Goal: Information Seeking & Learning: Learn about a topic

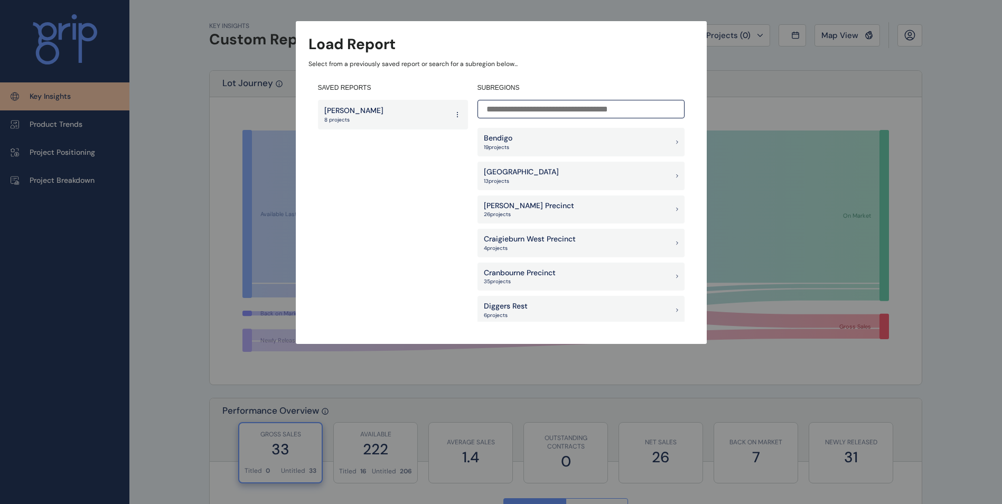
scroll to position [423, 0]
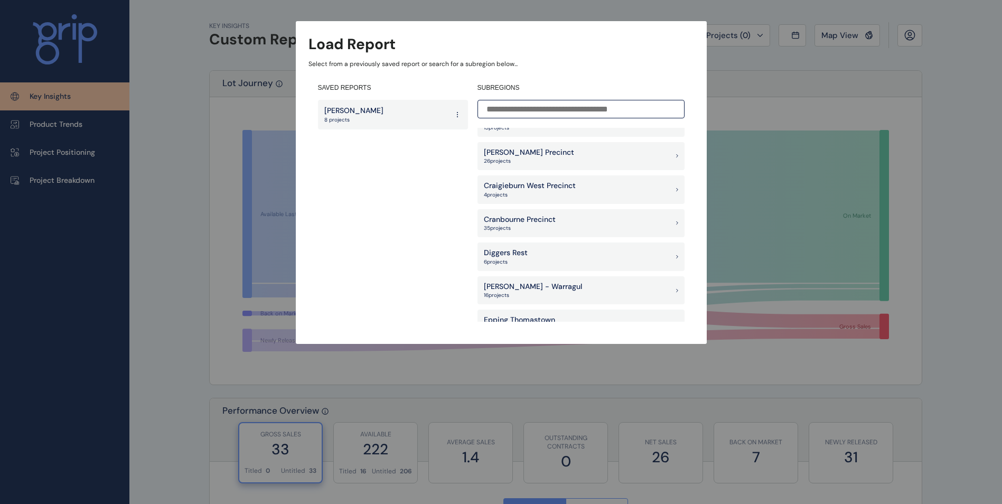
click at [566, 155] on div "[PERSON_NAME] Precinct 26 project s" at bounding box center [581, 156] width 207 height 29
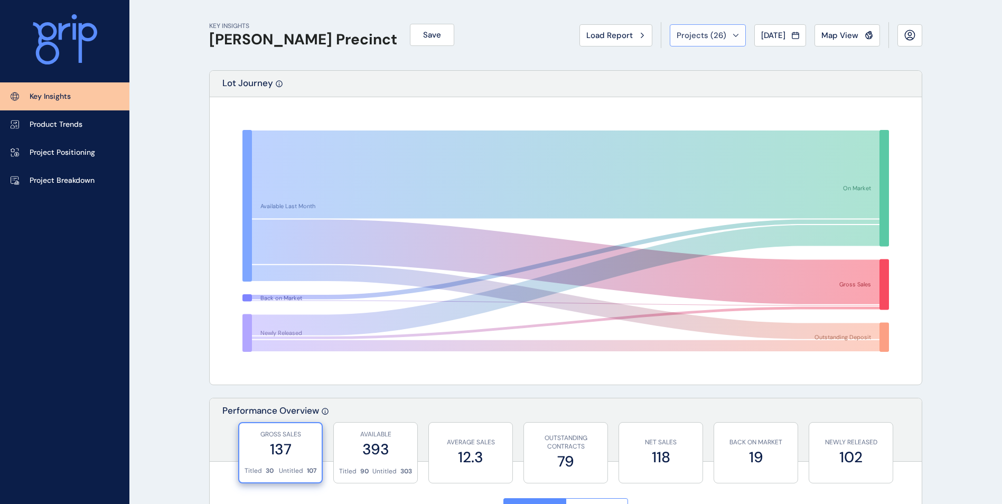
click at [727, 29] on button "Projects ( 26 )" at bounding box center [708, 35] width 76 height 22
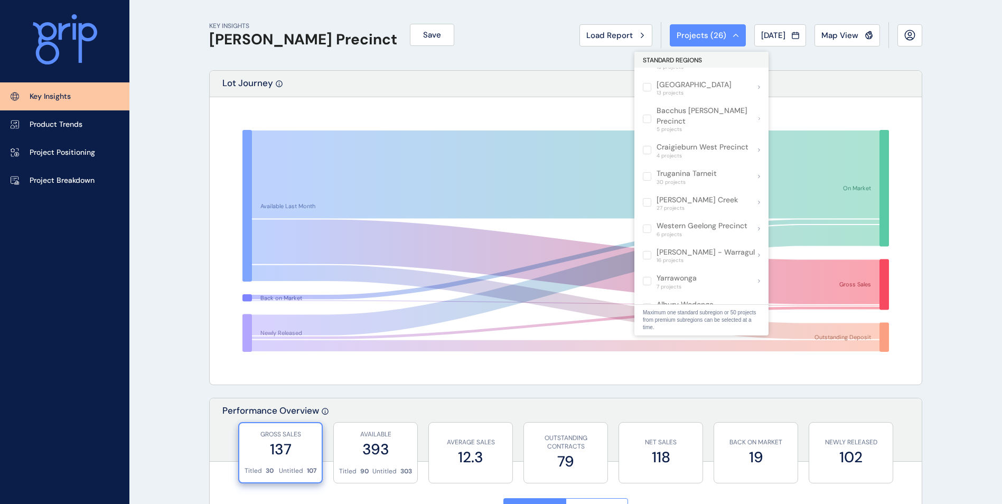
scroll to position [691, 0]
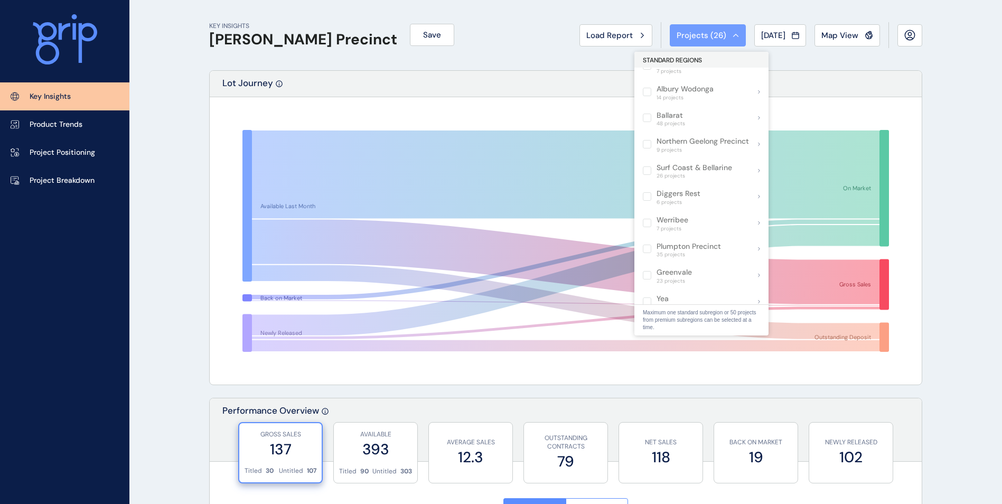
click at [726, 33] on div "Projects ( 26 )" at bounding box center [708, 35] width 62 height 11
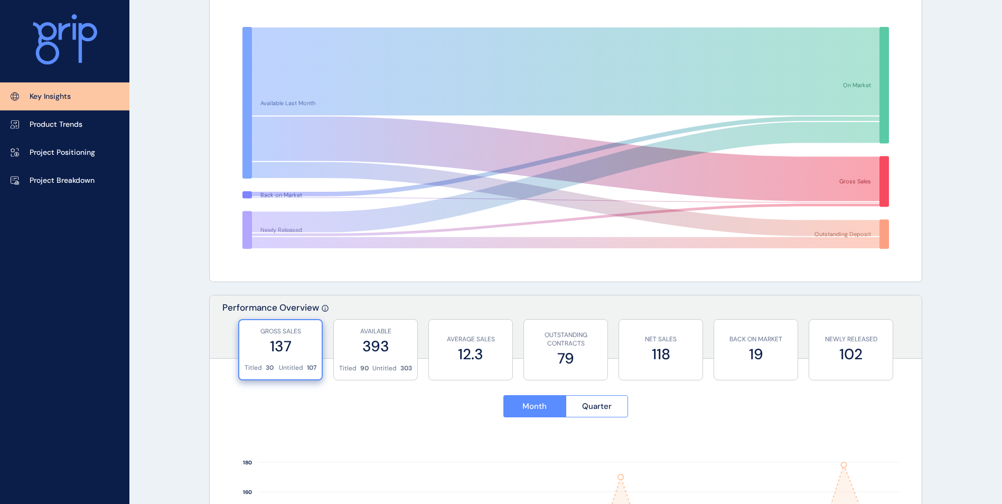
scroll to position [0, 0]
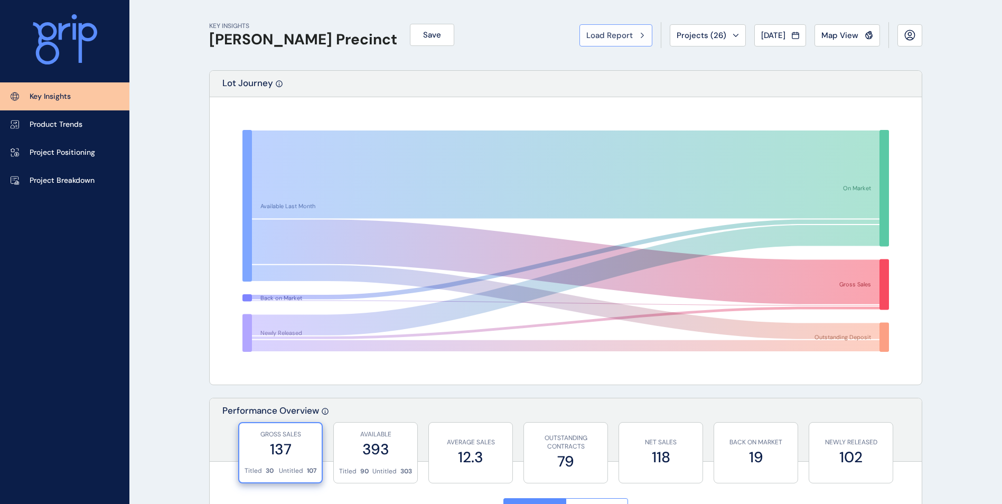
click at [625, 35] on span "Load Report" at bounding box center [609, 35] width 46 height 11
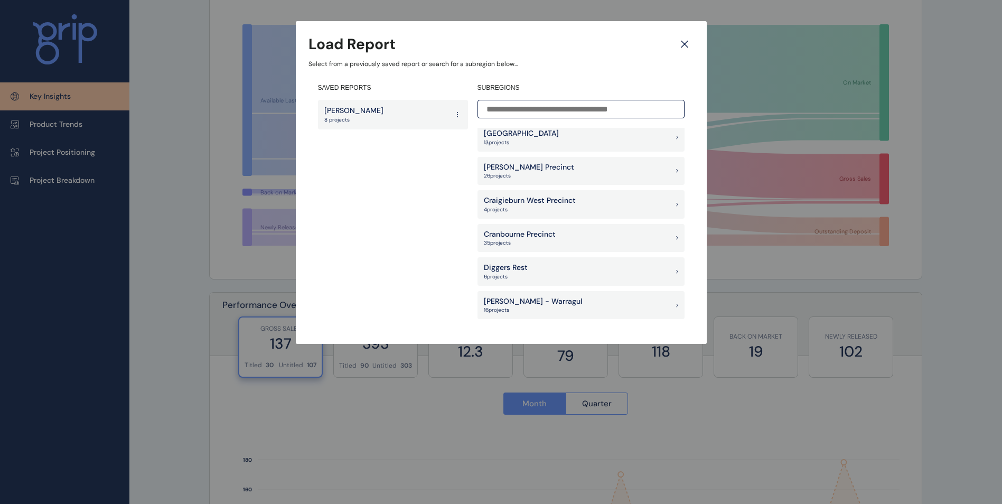
scroll to position [396, 0]
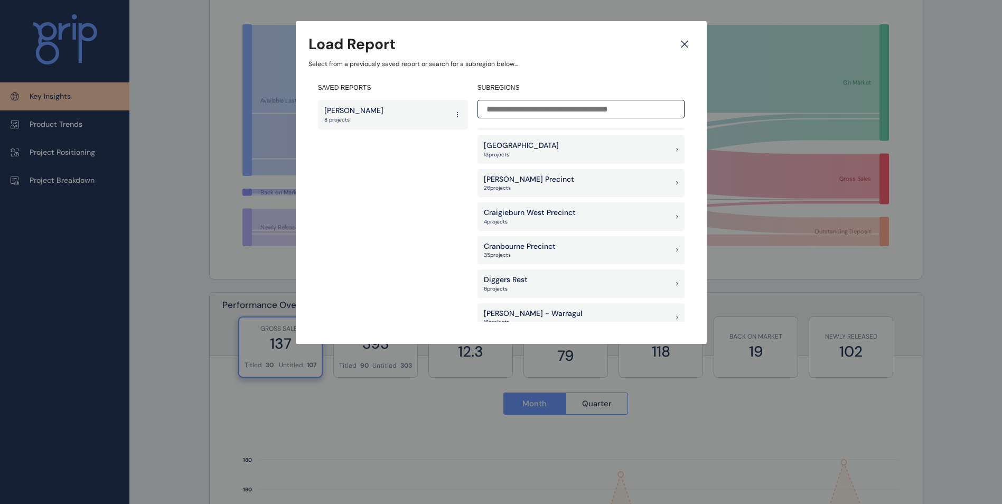
click at [565, 182] on div "[PERSON_NAME] Precinct 26 project s" at bounding box center [581, 183] width 207 height 29
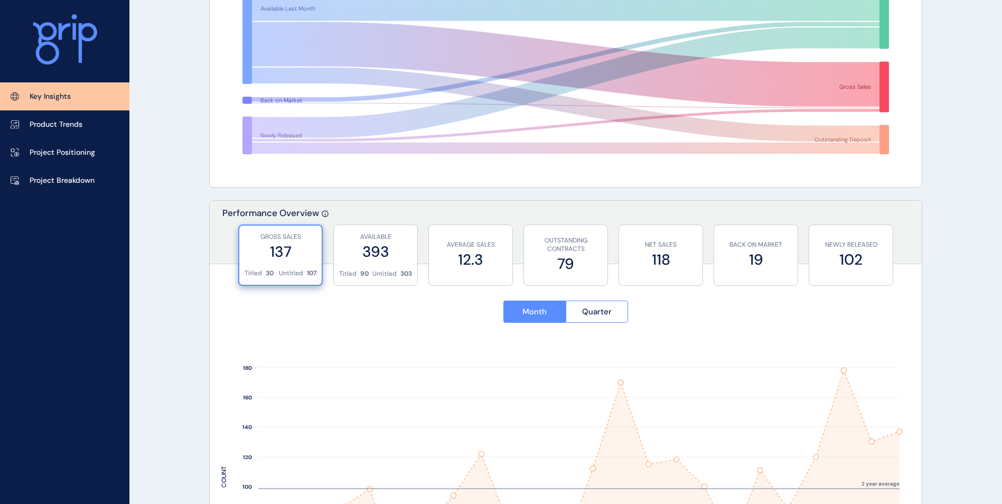
scroll to position [188, 0]
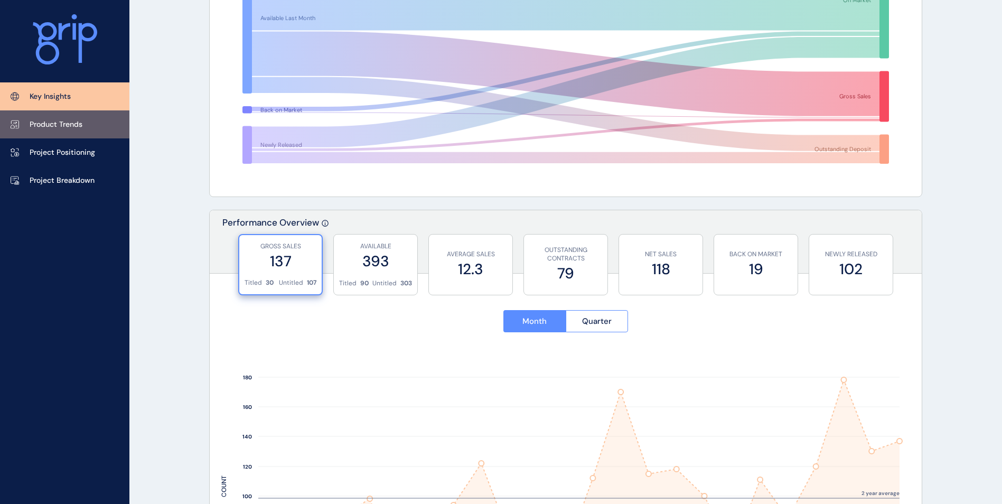
click at [61, 125] on p "Product Trends" at bounding box center [56, 124] width 53 height 11
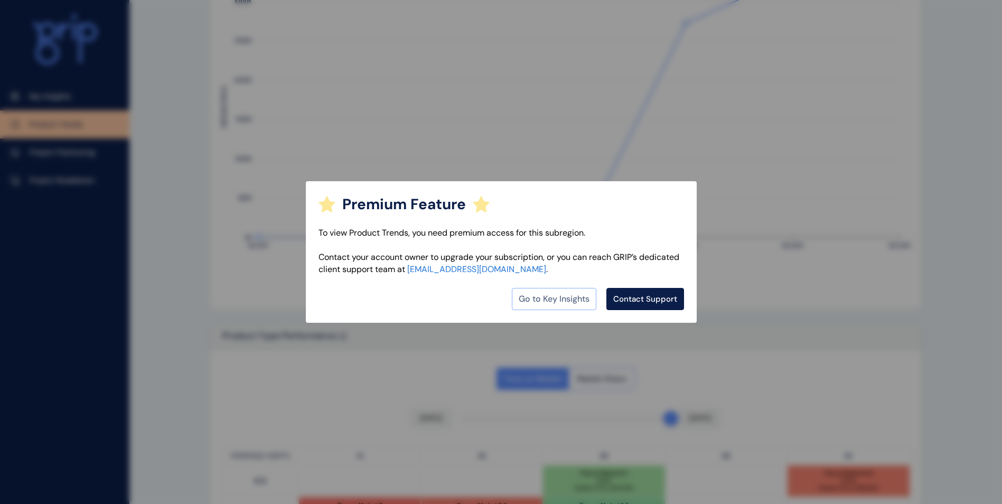
click at [571, 299] on link "Go to Key Insights" at bounding box center [554, 299] width 85 height 22
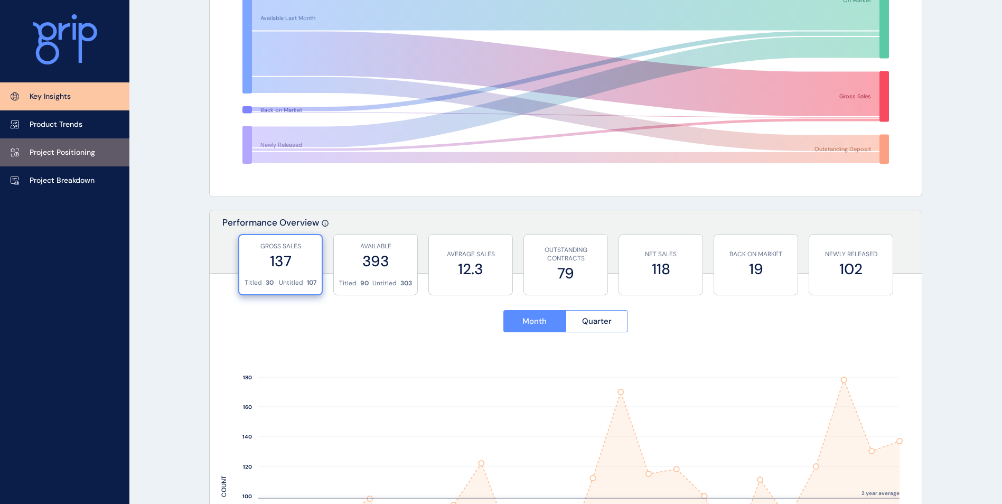
click at [55, 159] on link "Project Positioning" at bounding box center [64, 152] width 129 height 28
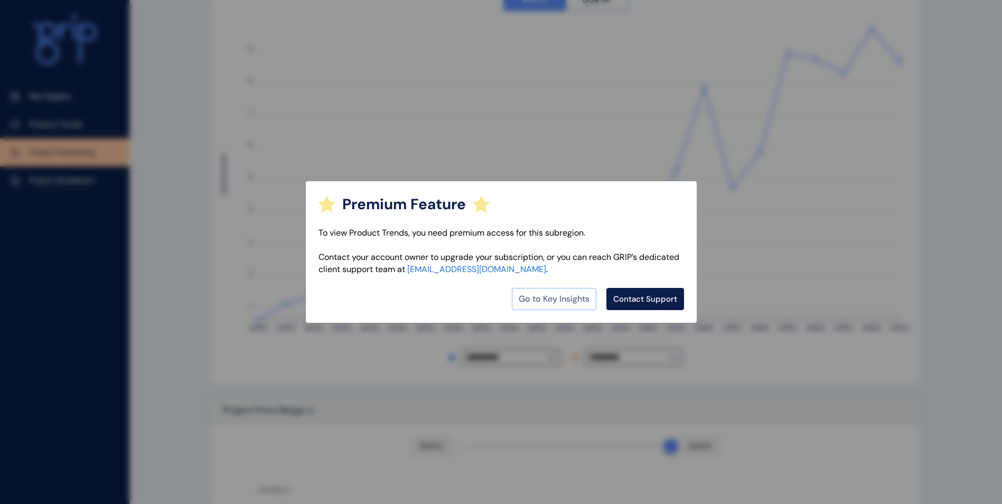
click at [586, 306] on link "Go to Key Insights" at bounding box center [554, 299] width 85 height 22
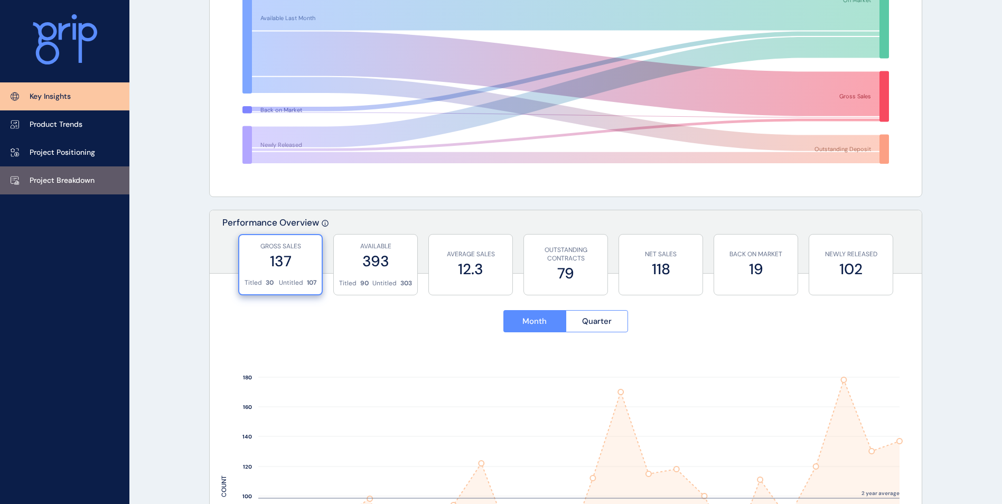
click at [66, 169] on link "Project Breakdown" at bounding box center [64, 180] width 129 height 28
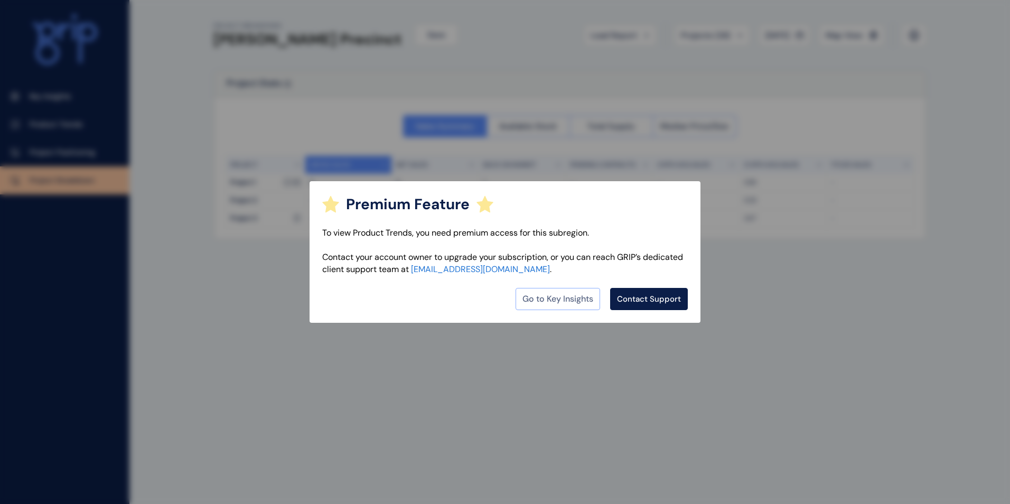
click at [573, 305] on link "Go to Key Insights" at bounding box center [558, 299] width 85 height 22
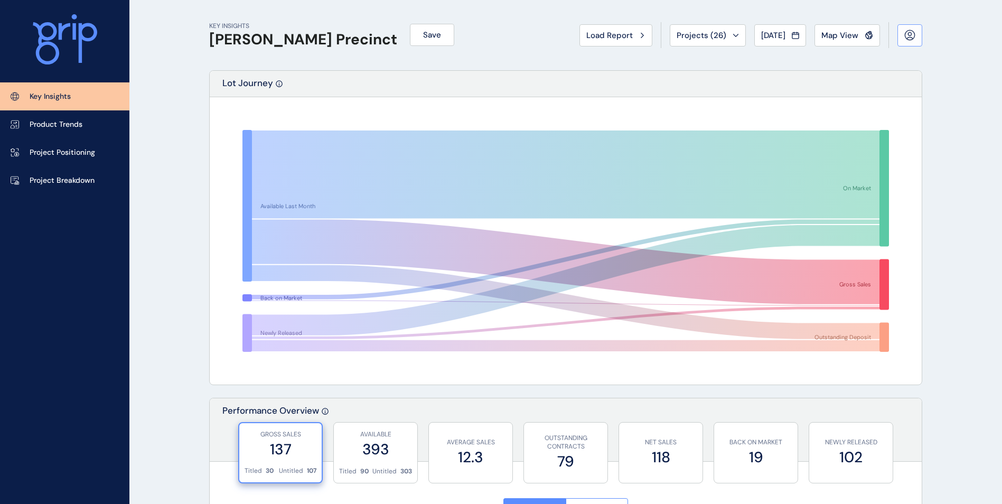
click at [905, 40] on icon at bounding box center [909, 35] width 11 height 11
click at [680, 33] on span "Projects ( 26 )" at bounding box center [702, 35] width 50 height 11
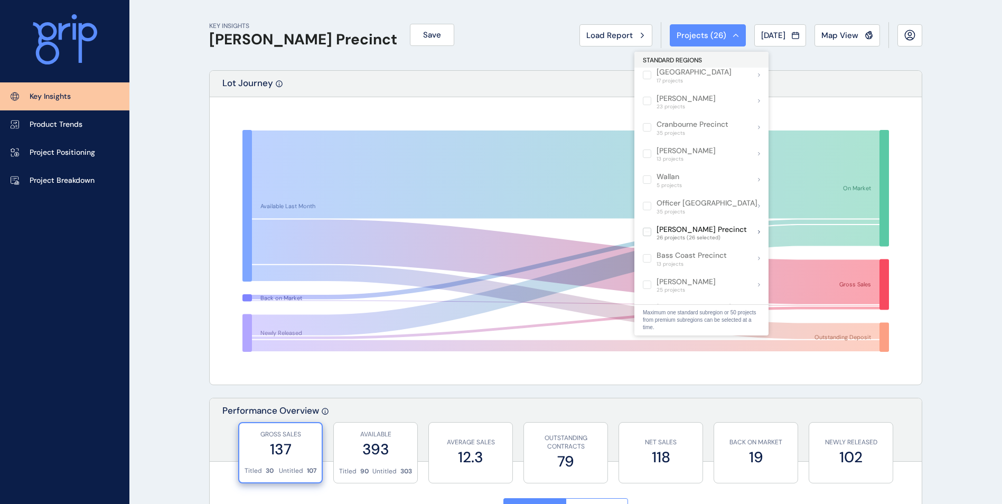
scroll to position [211, 0]
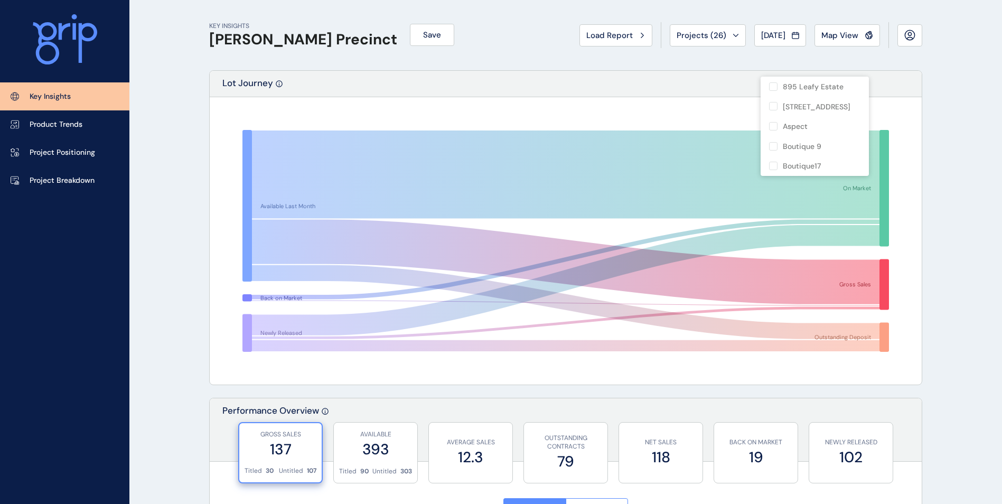
click at [458, 43] on div "KEY INSIGHTS [PERSON_NAME] Precinct Save Load Report Projects ( 26 ) [DATE] 202…" at bounding box center [565, 35] width 713 height 70
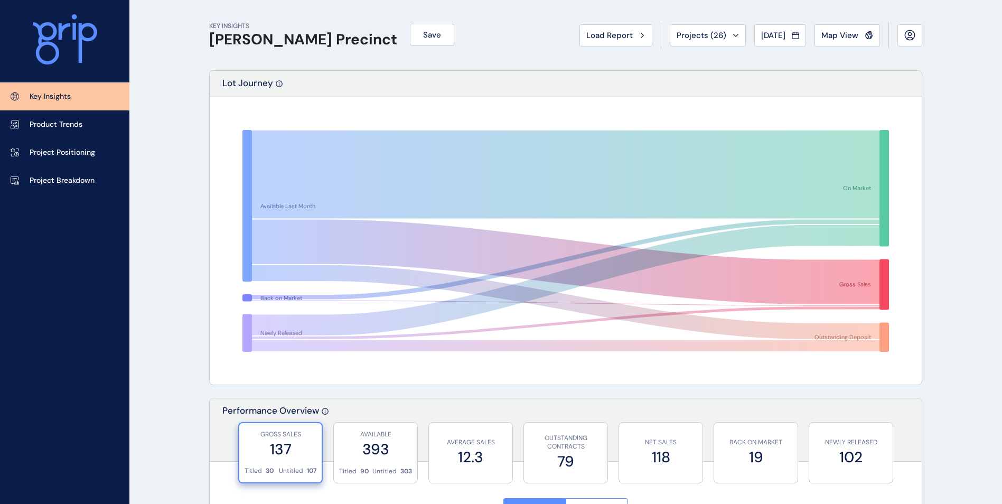
click at [62, 48] on icon at bounding box center [65, 39] width 64 height 51
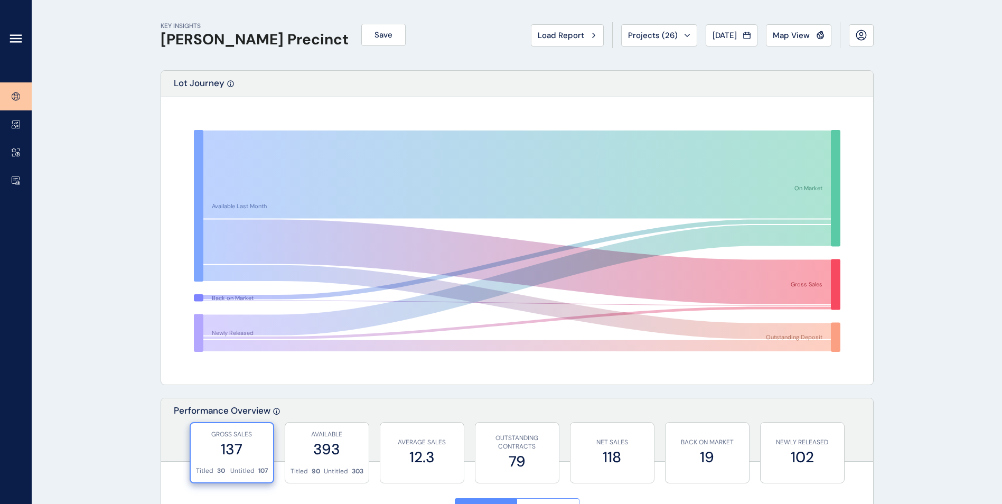
click at [21, 37] on icon at bounding box center [16, 38] width 13 height 13
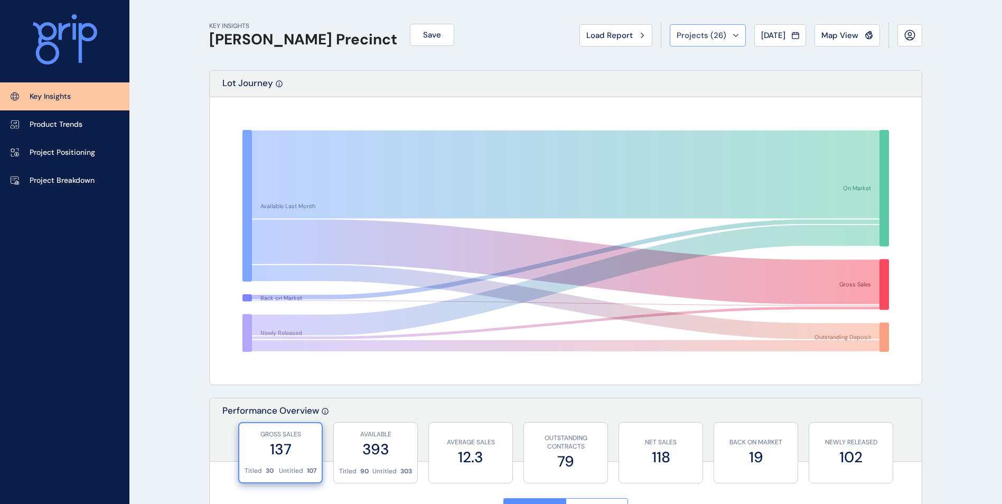
click at [713, 42] on button "Projects ( 26 )" at bounding box center [708, 35] width 76 height 22
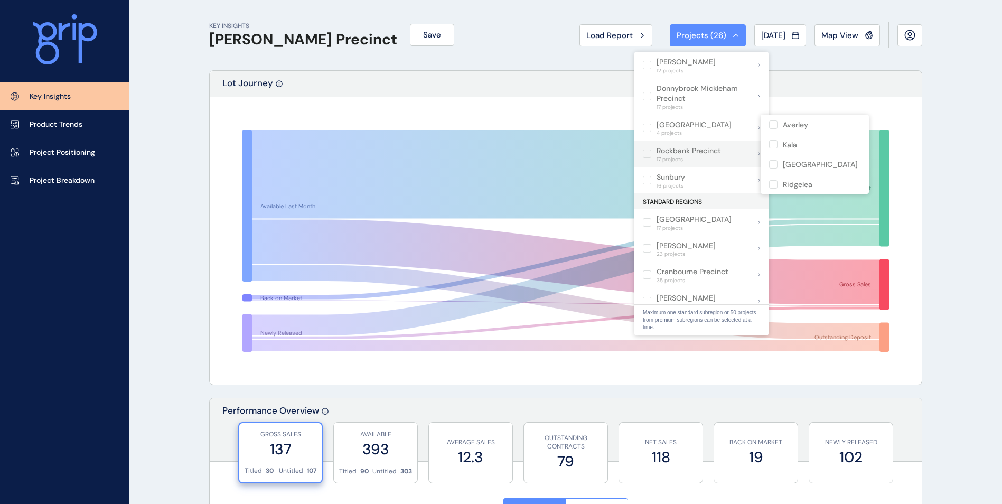
click at [695, 129] on p "[GEOGRAPHIC_DATA]" at bounding box center [694, 125] width 75 height 11
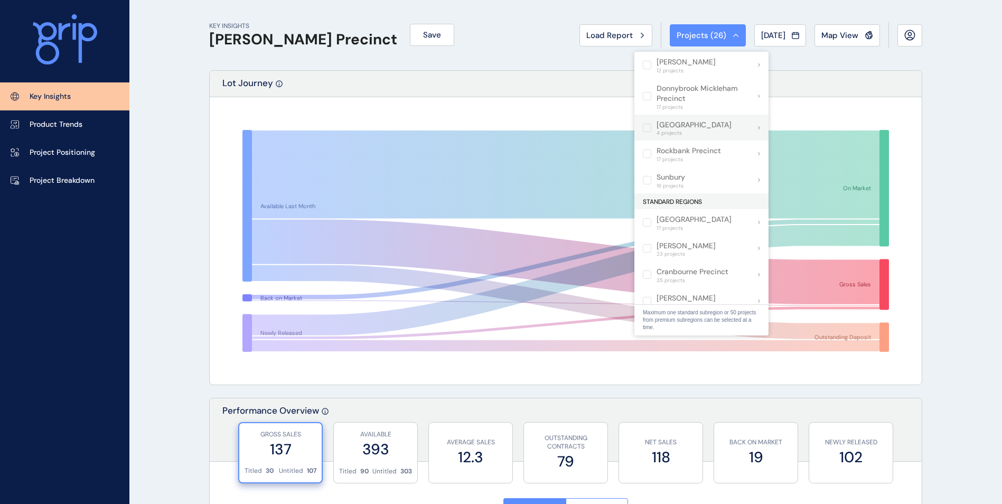
click at [718, 132] on div "Pakenham East 4 projects" at bounding box center [701, 128] width 134 height 26
click at [651, 126] on label at bounding box center [647, 128] width 8 height 8
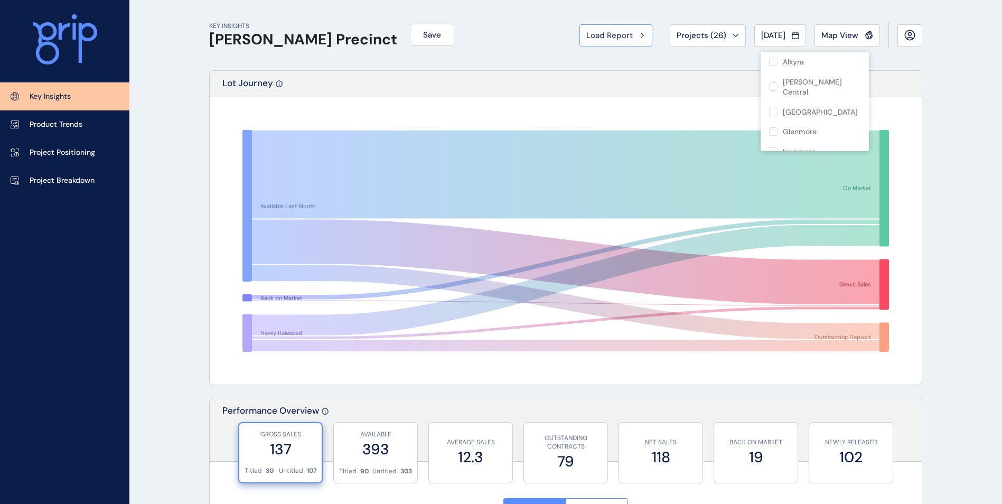
click at [610, 32] on span "Load Report" at bounding box center [609, 35] width 46 height 11
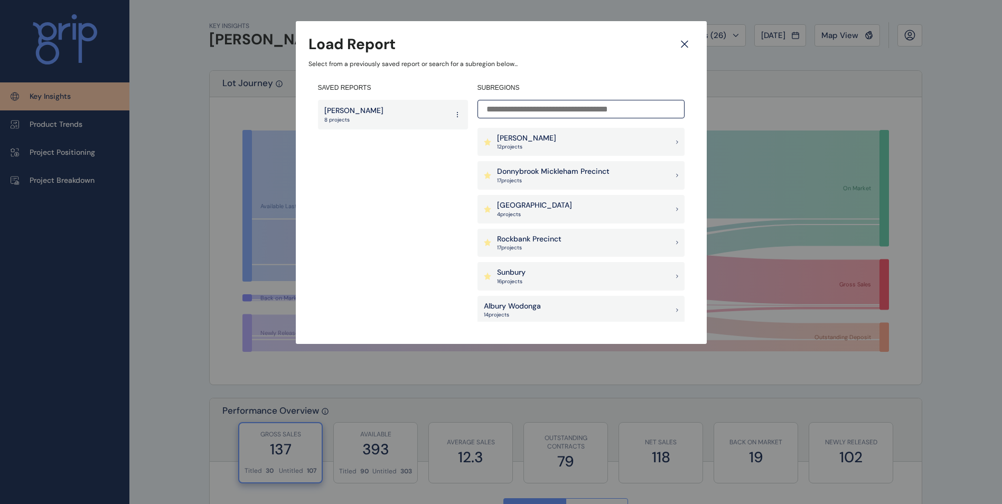
click at [543, 208] on p "[GEOGRAPHIC_DATA]" at bounding box center [534, 205] width 75 height 11
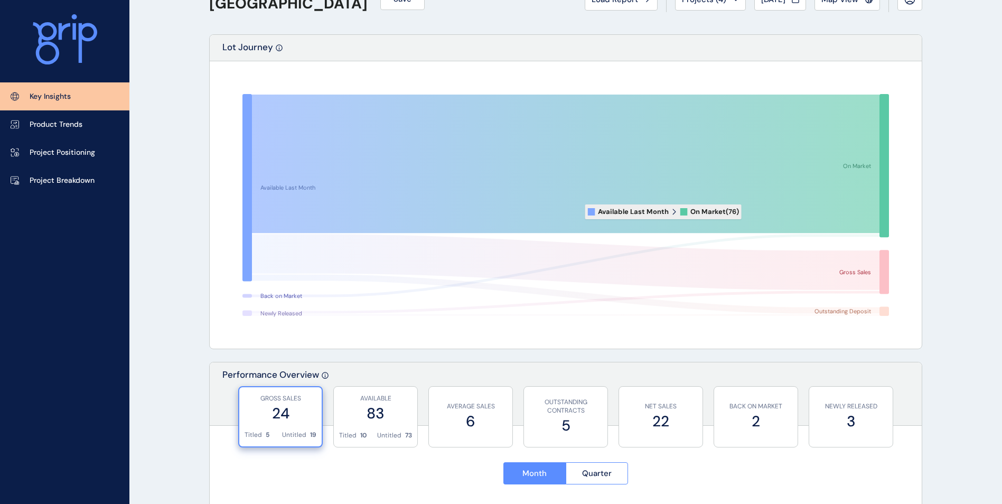
scroll to position [53, 0]
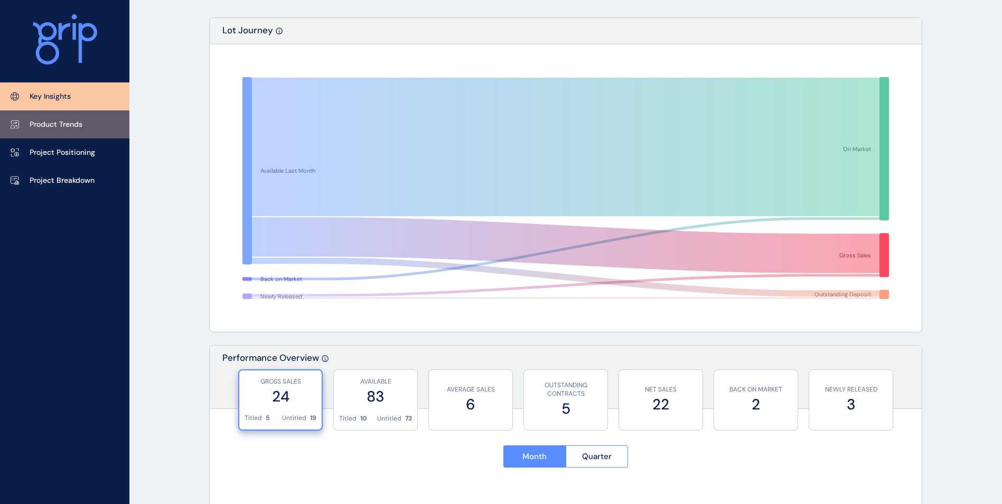
click at [82, 123] on p "Product Trends" at bounding box center [56, 124] width 53 height 11
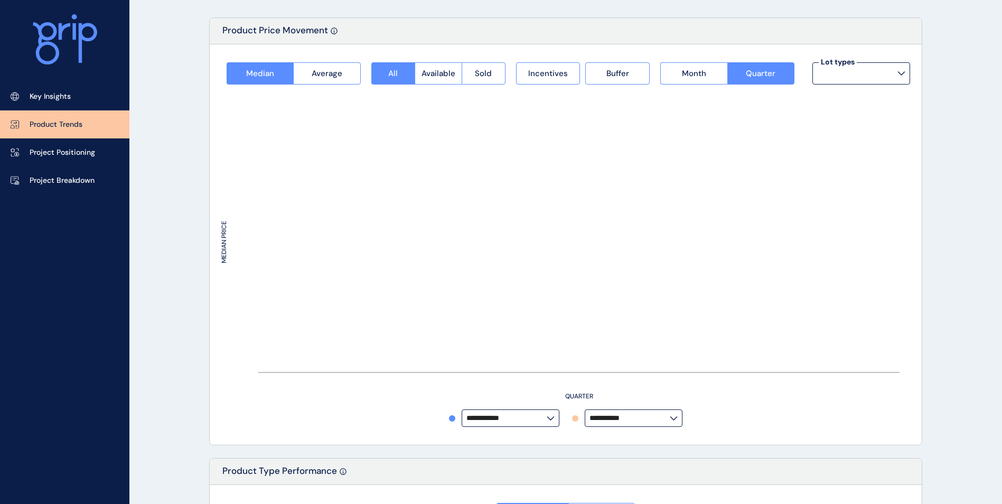
type input "**********"
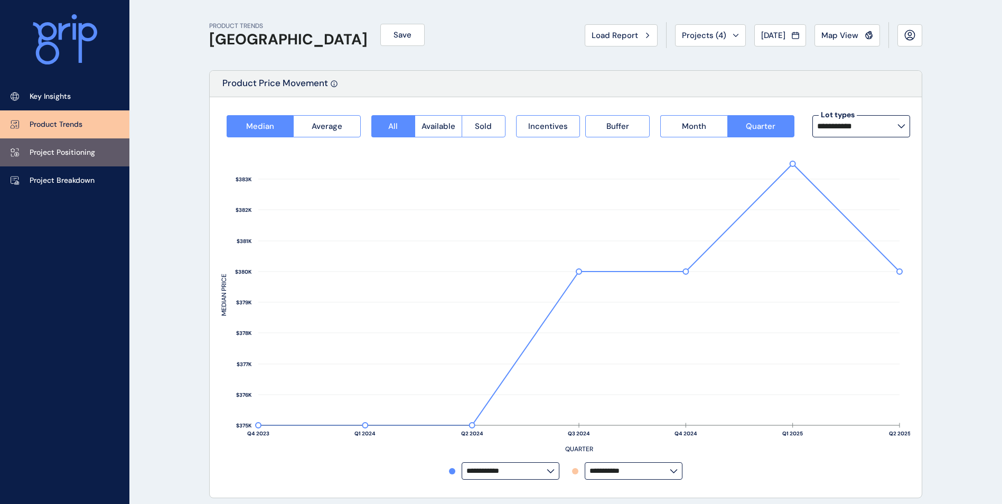
click at [88, 148] on p "Project Positioning" at bounding box center [63, 152] width 66 height 11
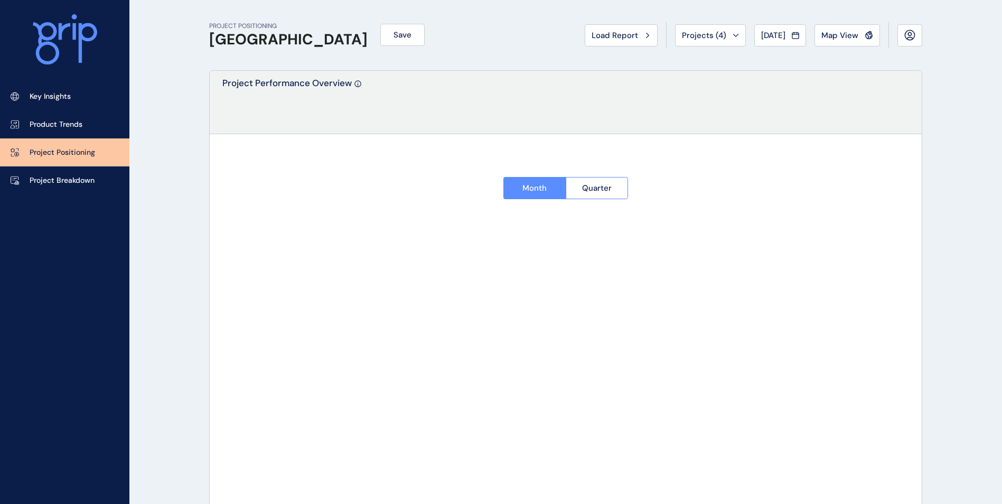
type input "********"
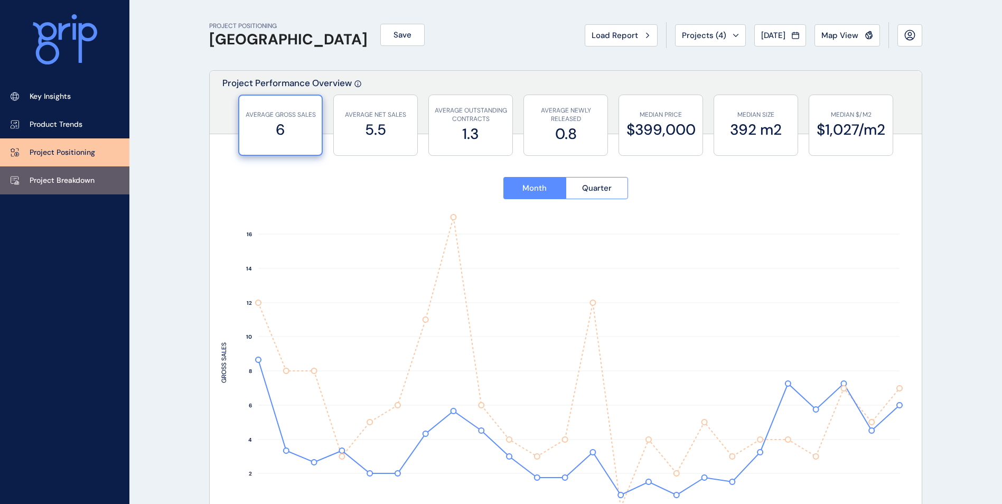
click at [91, 179] on p "Project Breakdown" at bounding box center [62, 180] width 65 height 11
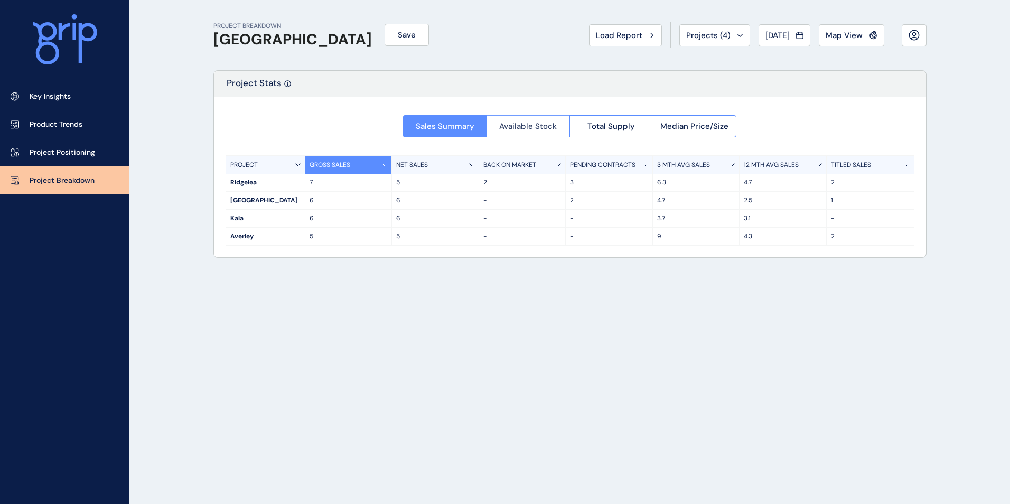
click at [534, 128] on span "Available Stock" at bounding box center [528, 126] width 58 height 11
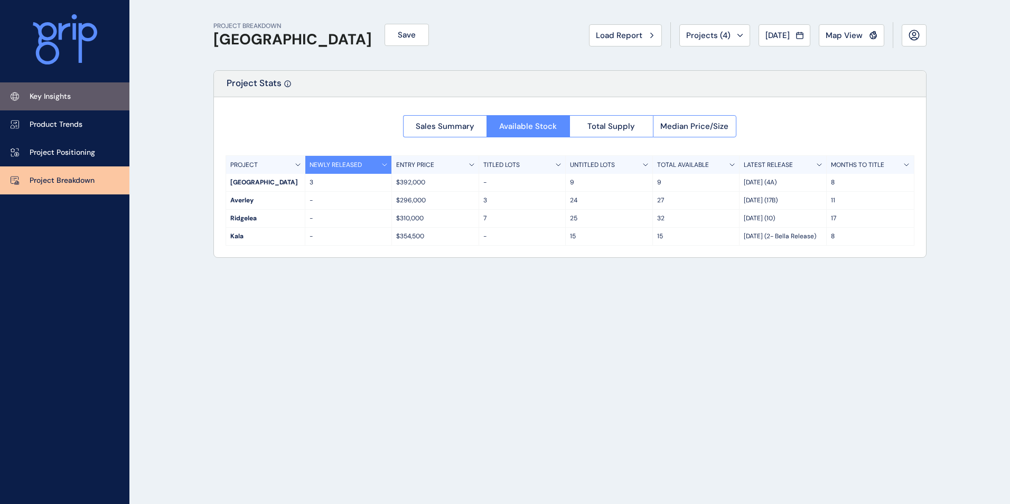
click at [62, 95] on p "Key Insights" at bounding box center [50, 96] width 41 height 11
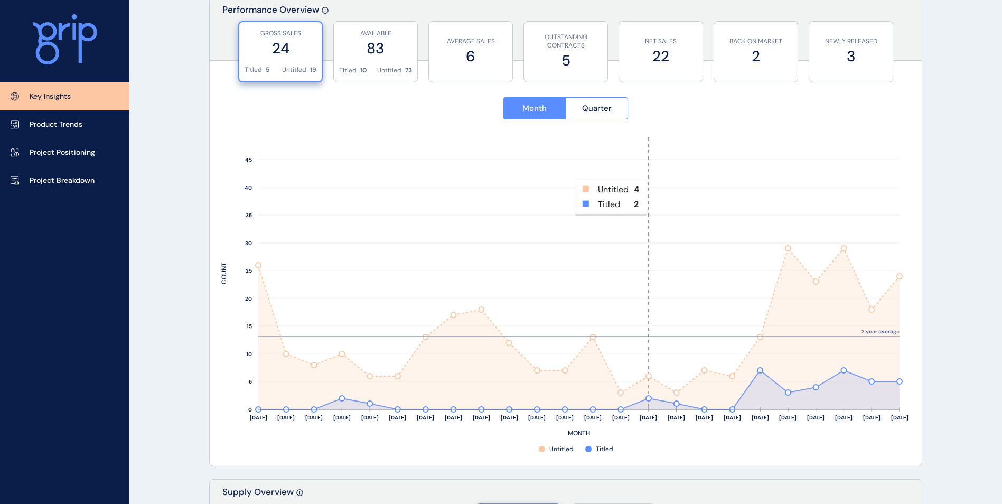
scroll to position [740, 0]
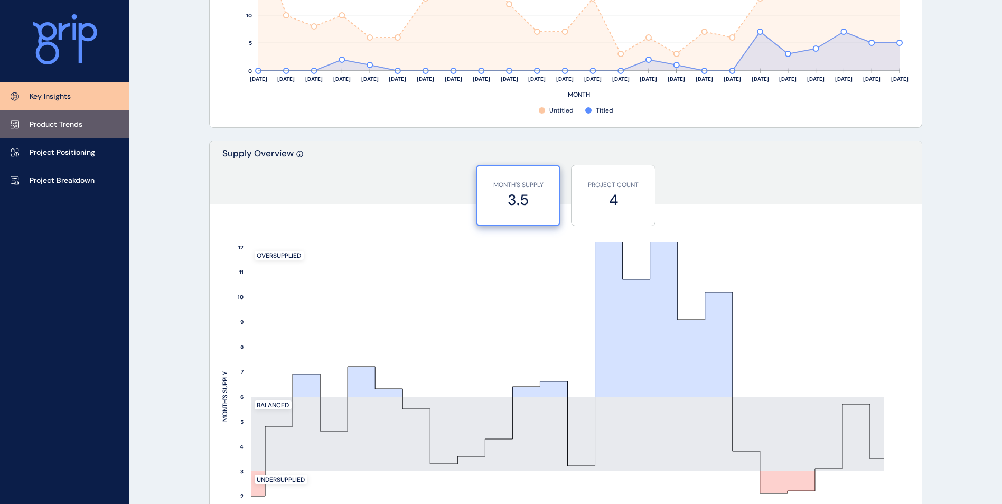
click at [63, 130] on link "Product Trends" at bounding box center [64, 124] width 129 height 28
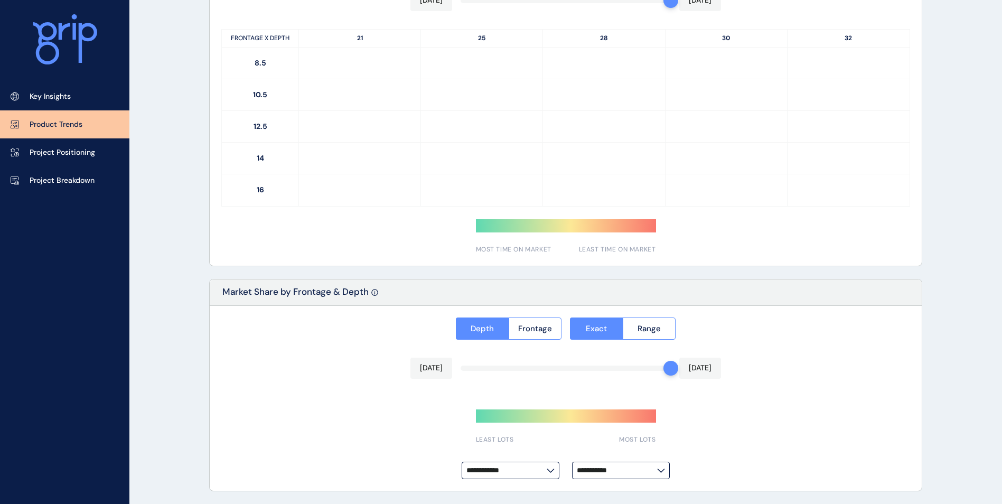
type input "**********"
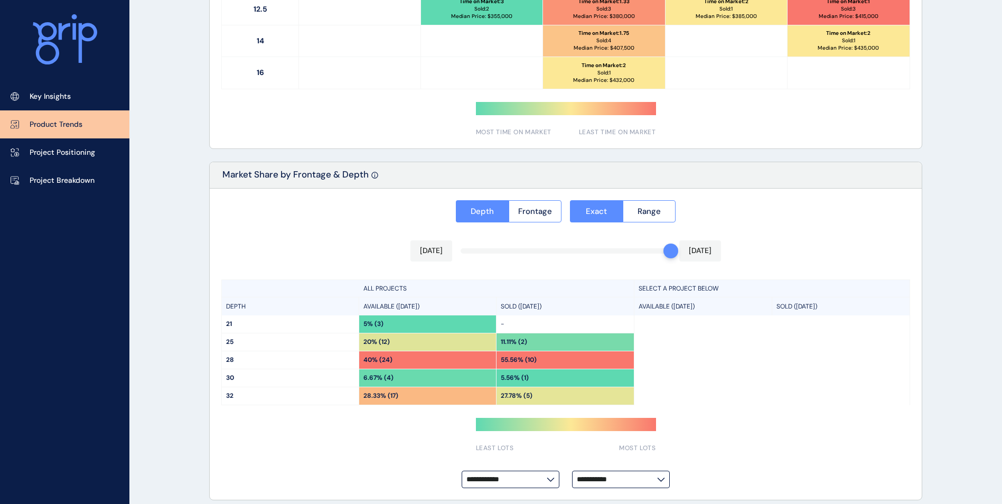
scroll to position [732, 0]
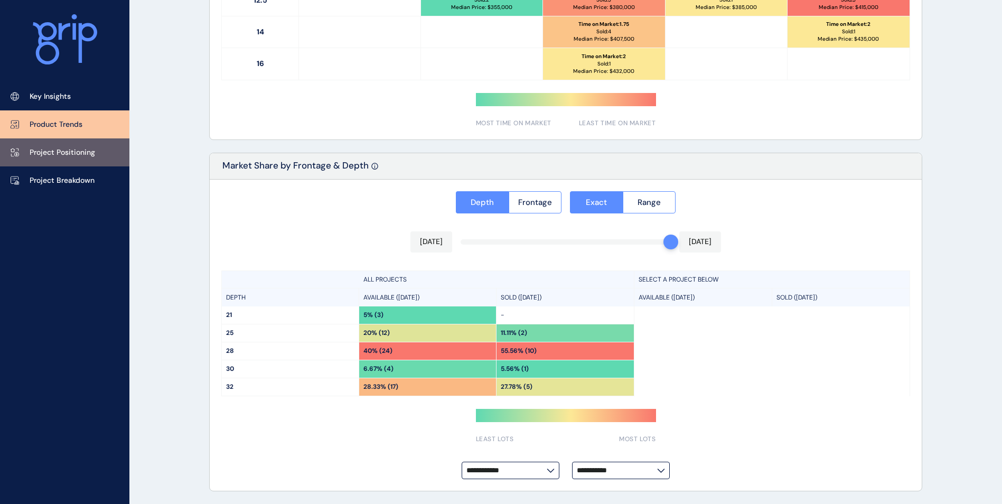
click at [94, 162] on link "Project Positioning" at bounding box center [64, 152] width 129 height 28
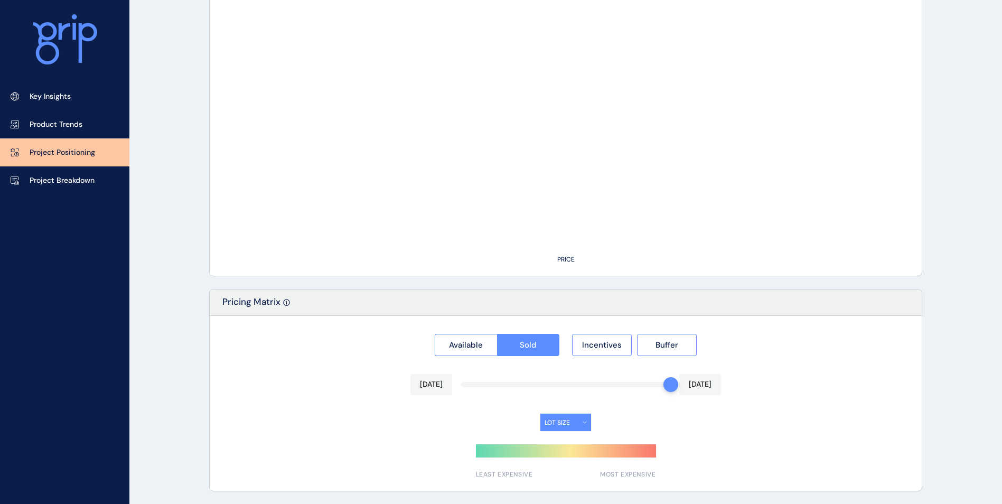
type input "********"
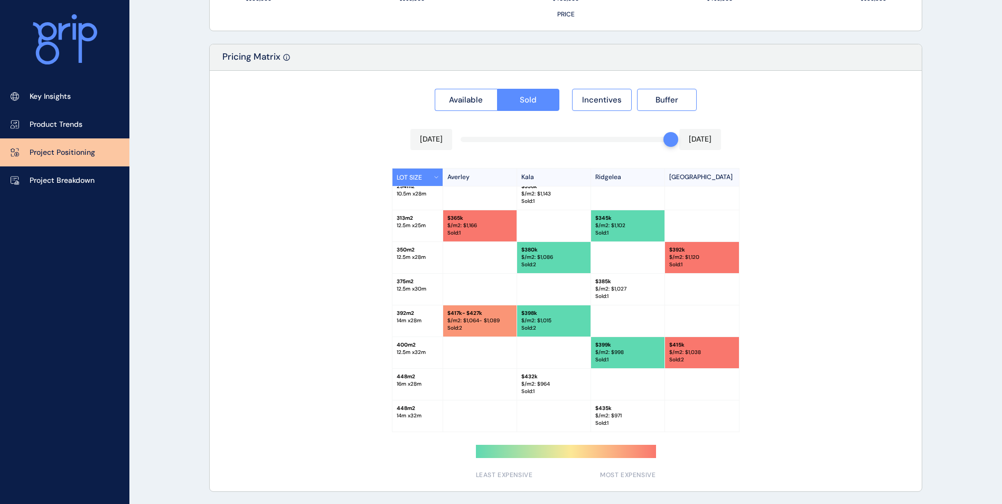
scroll to position [959, 0]
click at [69, 184] on p "Project Breakdown" at bounding box center [62, 180] width 65 height 11
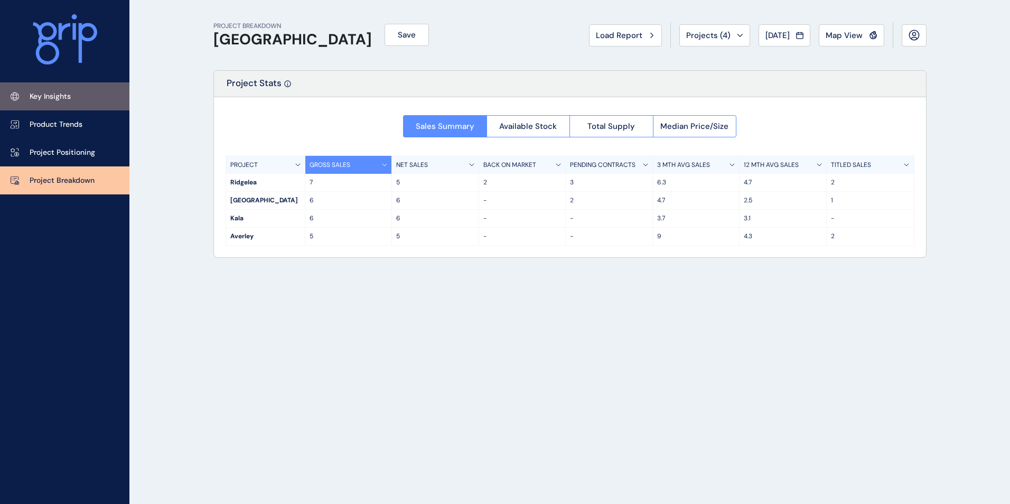
click at [62, 94] on p "Key Insights" at bounding box center [50, 96] width 41 height 11
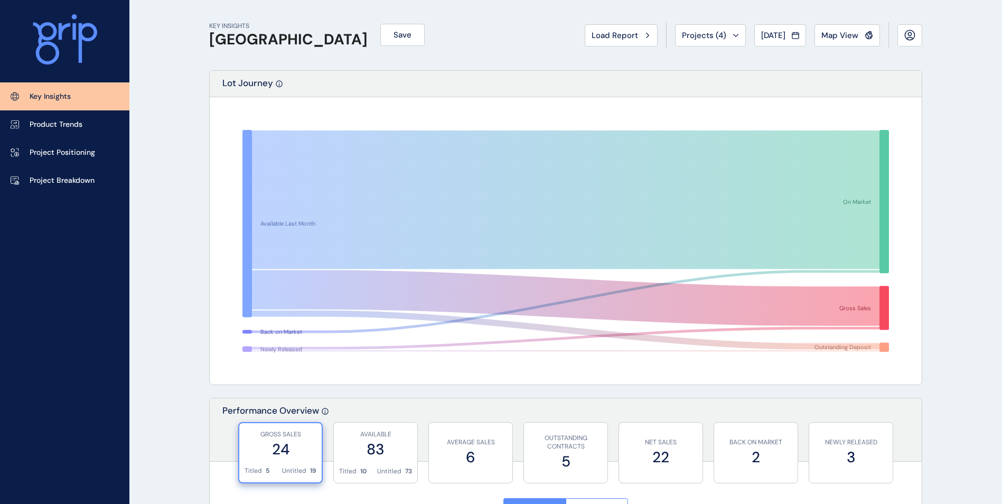
click at [69, 42] on icon at bounding box center [65, 39] width 64 height 51
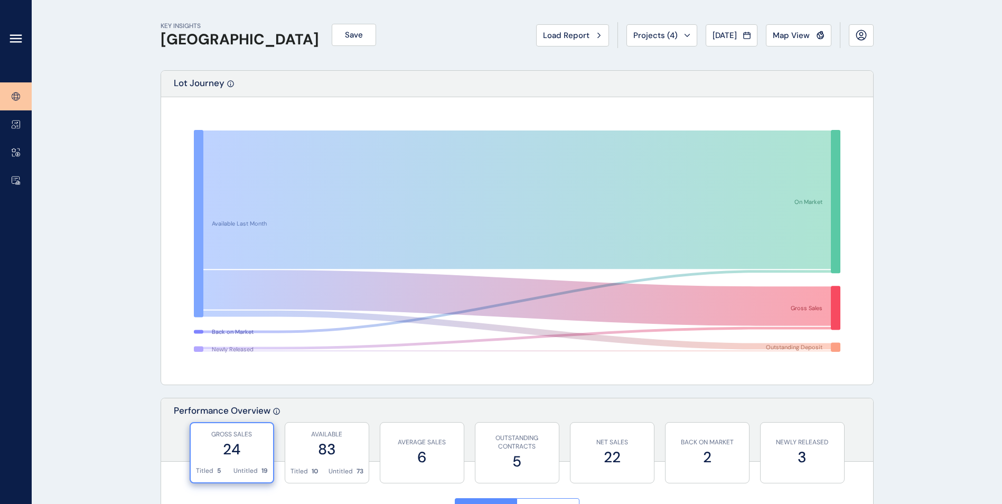
click at [21, 41] on icon at bounding box center [16, 38] width 13 height 13
